Goal: Check status: Check status

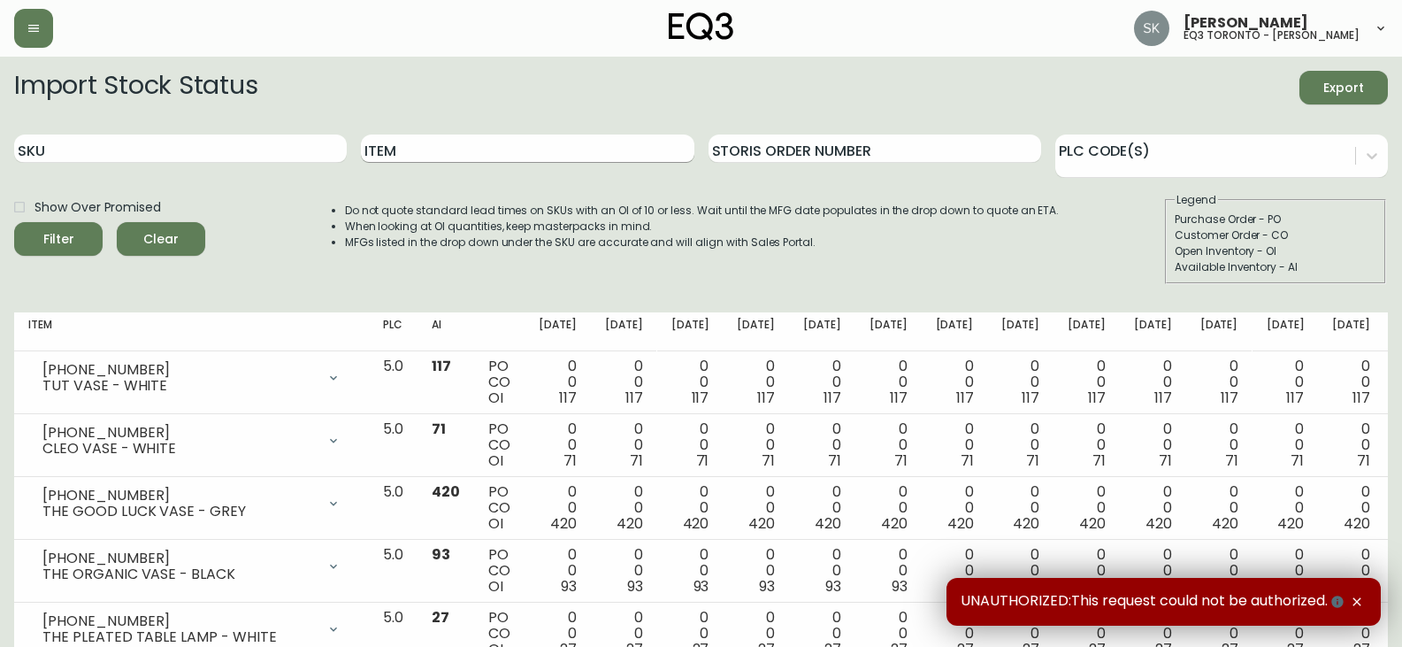
click at [446, 156] on input "Item" at bounding box center [527, 148] width 333 height 28
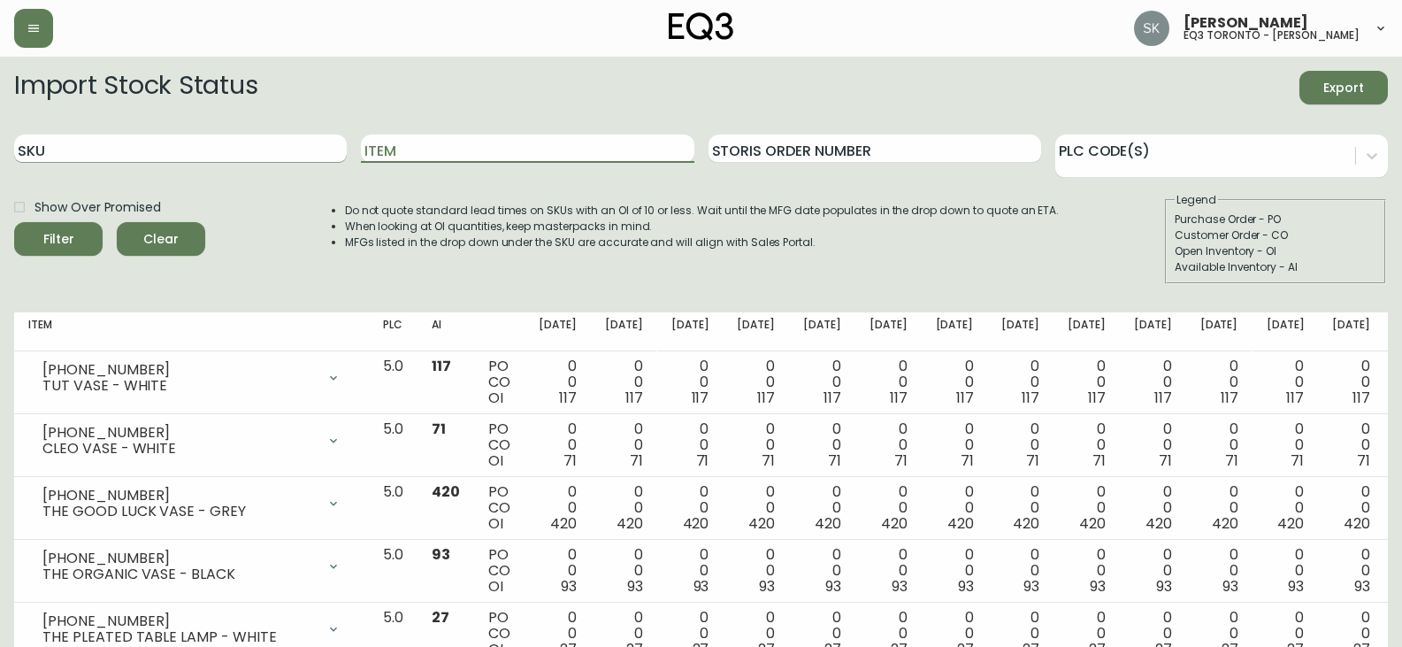
click at [211, 153] on input "SKU" at bounding box center [180, 148] width 333 height 28
paste input "[PHONE_NUMBER]"
type input "[PHONE_NUMBER]"
click at [14, 222] on button "Filter" at bounding box center [58, 239] width 88 height 34
